Goal: Find specific page/section: Find specific page/section

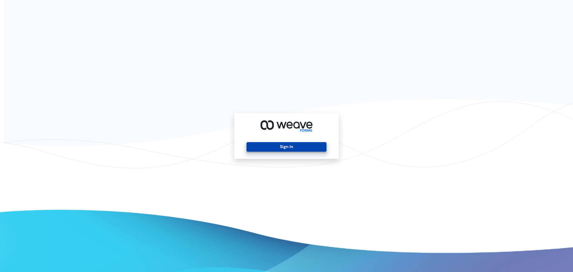
click at [299, 150] on button "Sign In" at bounding box center [287, 147] width 80 height 10
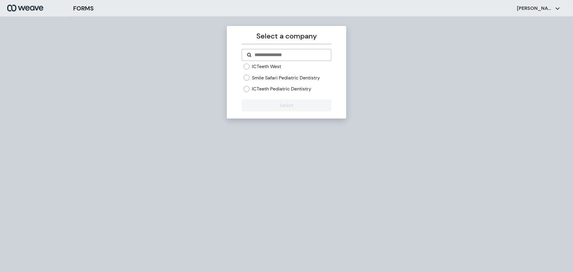
click at [270, 65] on label "ICTeeth West" at bounding box center [266, 66] width 29 height 7
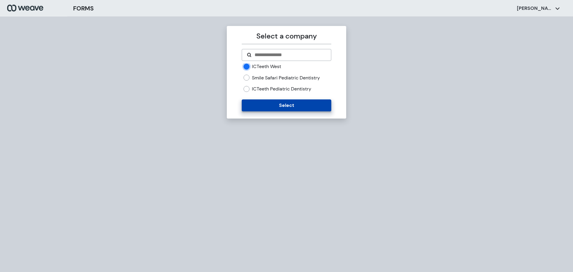
click at [285, 106] on button "Select" at bounding box center [286, 105] width 89 height 12
